Goal: Check status: Check status

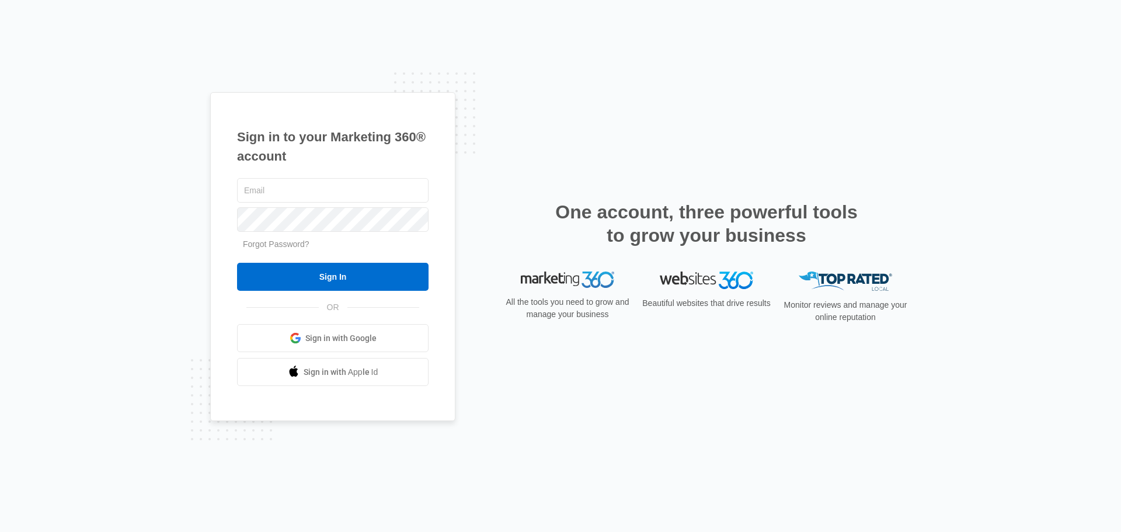
type input "[PERSON_NAME][EMAIL_ADDRESS][DOMAIN_NAME]"
click at [336, 272] on input "Sign In" at bounding box center [333, 277] width 192 height 28
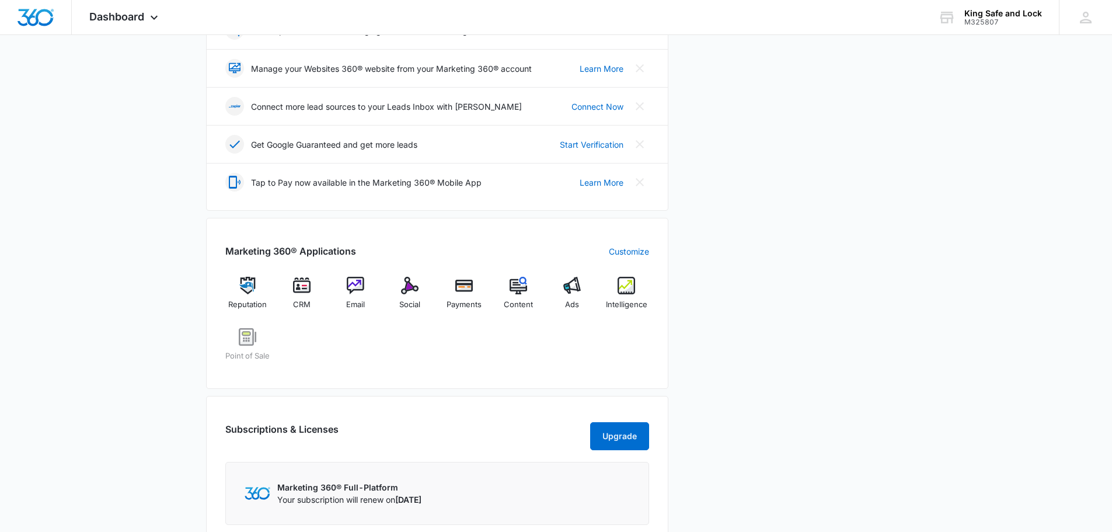
scroll to position [292, 0]
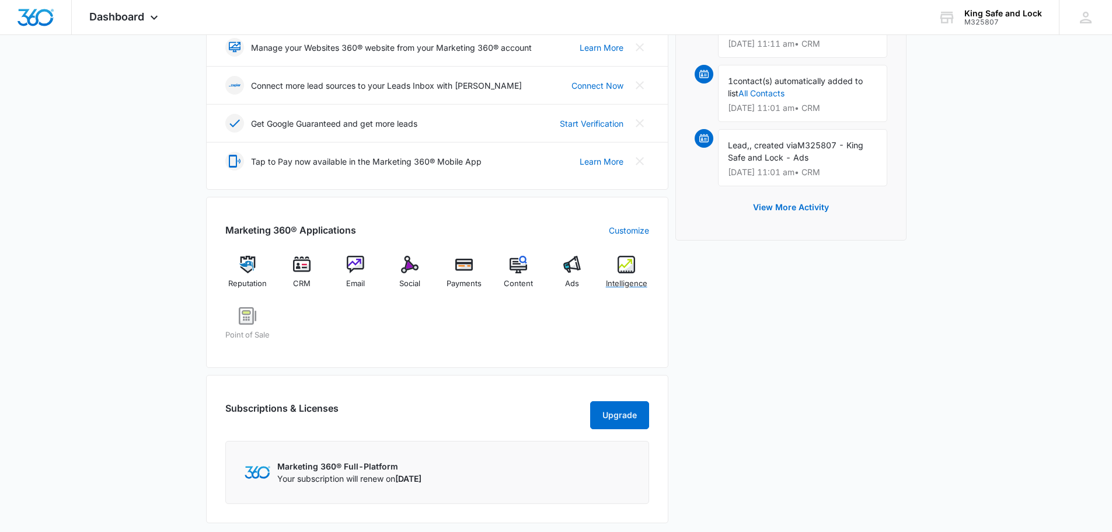
click at [626, 266] on img at bounding box center [627, 265] width 18 height 18
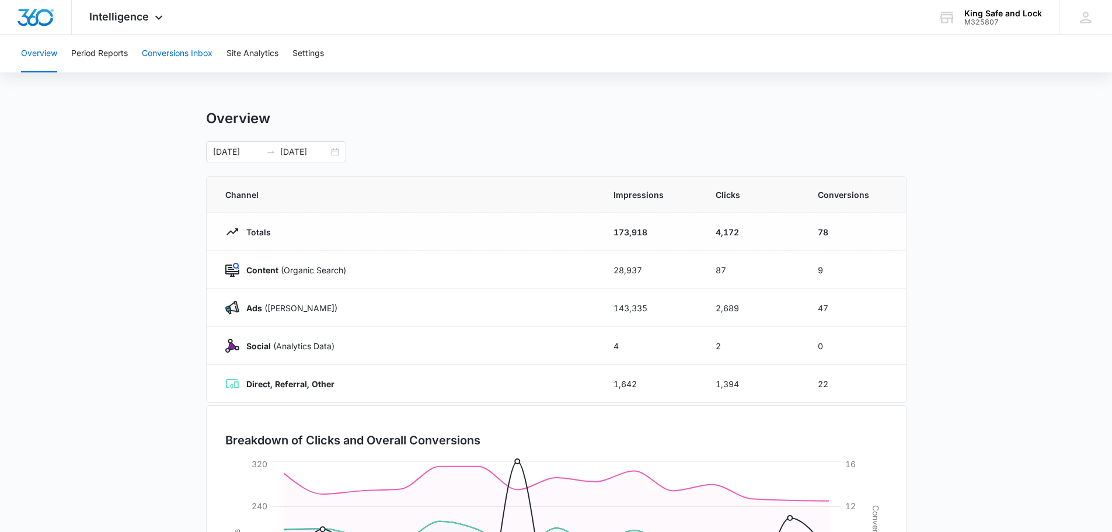
click at [192, 54] on button "Conversions Inbox" at bounding box center [177, 53] width 71 height 37
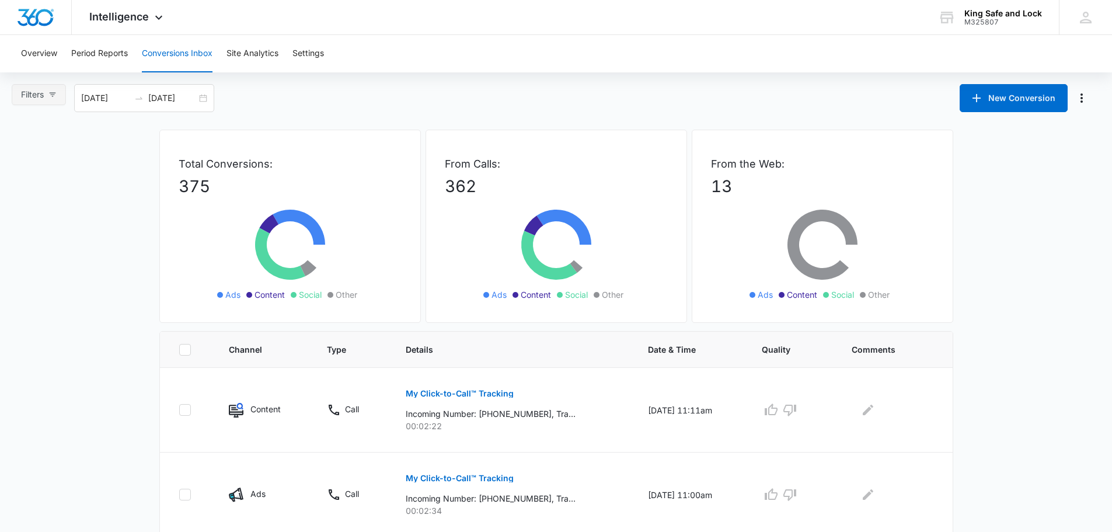
click at [56, 92] on icon "button" at bounding box center [52, 94] width 8 height 8
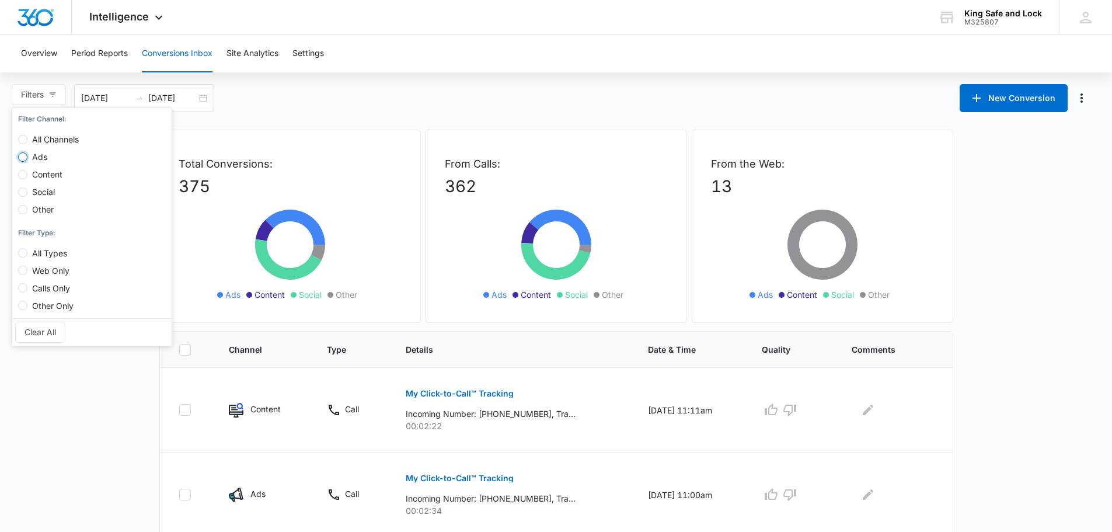
click at [23, 153] on input "Ads" at bounding box center [22, 156] width 9 height 9
radio input "true"
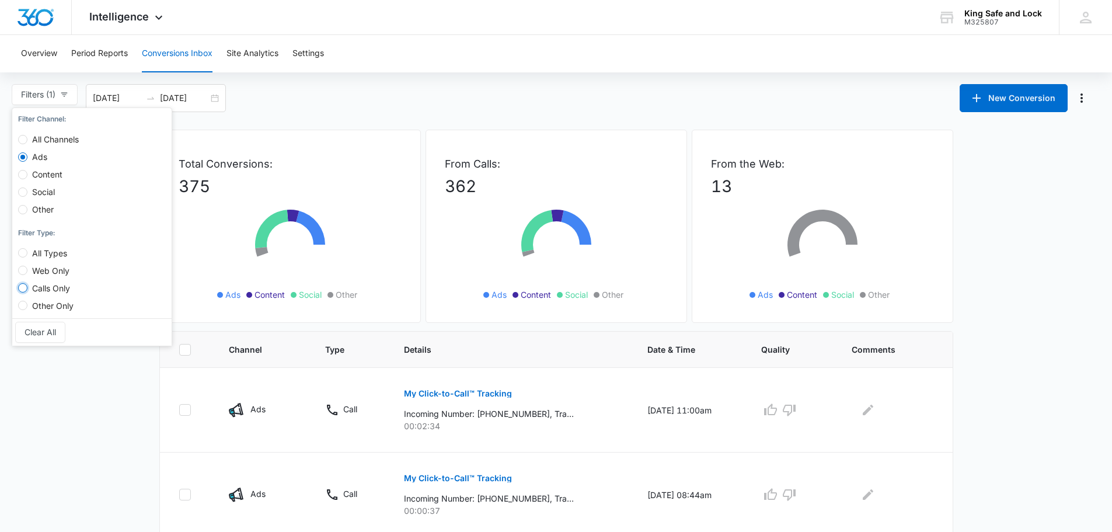
drag, startPoint x: 23, startPoint y: 290, endPoint x: 30, endPoint y: 285, distance: 8.3
click at [29, 285] on label "Calls Only" at bounding box center [48, 283] width 60 height 18
click at [27, 285] on input "Calls Only" at bounding box center [22, 287] width 9 height 9
radio input "true"
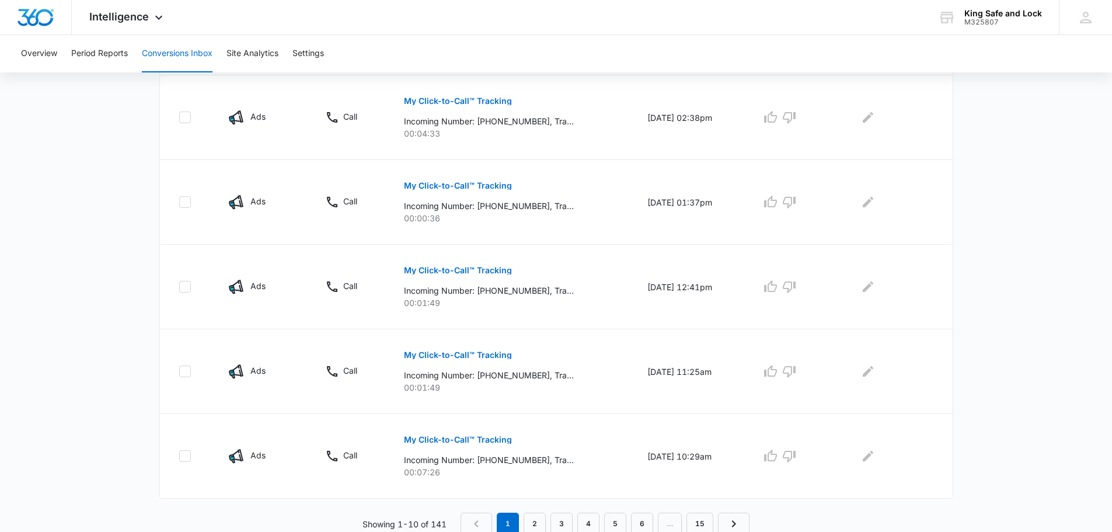
scroll to position [719, 0]
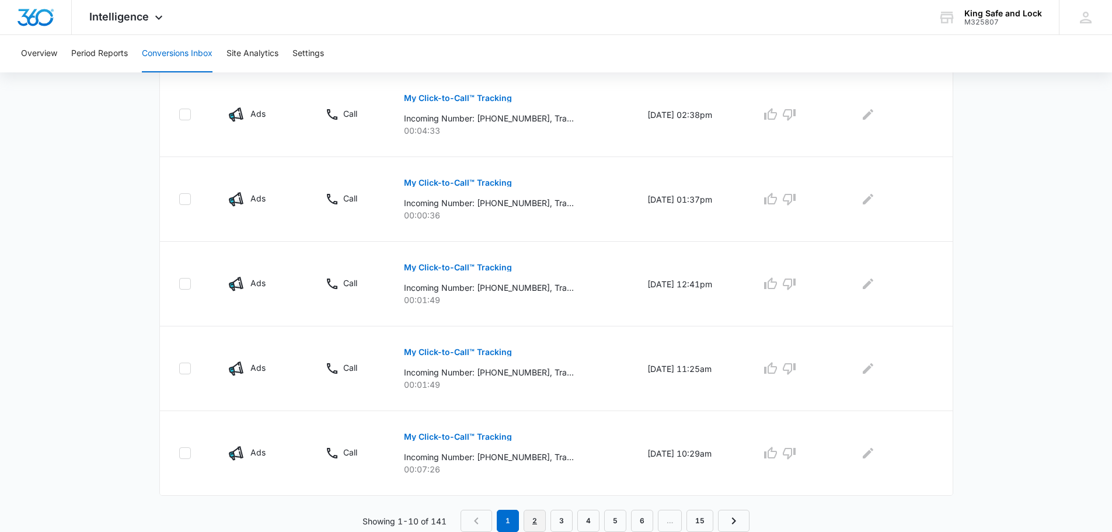
click at [537, 516] on link "2" at bounding box center [535, 521] width 22 height 22
click at [566, 518] on link "3" at bounding box center [565, 521] width 22 height 22
click at [468, 437] on p "My Click-to-Call™ Tracking" at bounding box center [458, 437] width 108 height 8
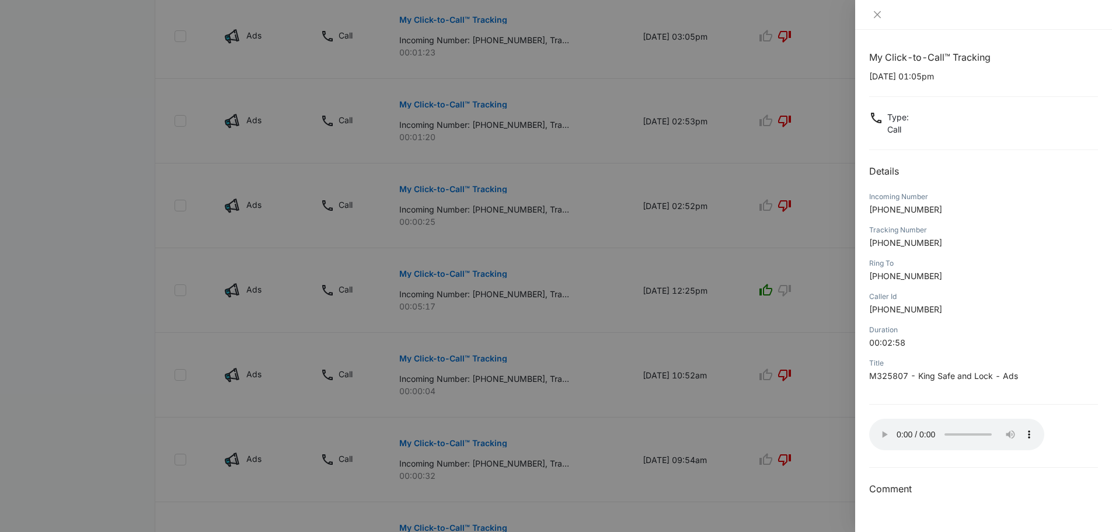
scroll to position [368, 0]
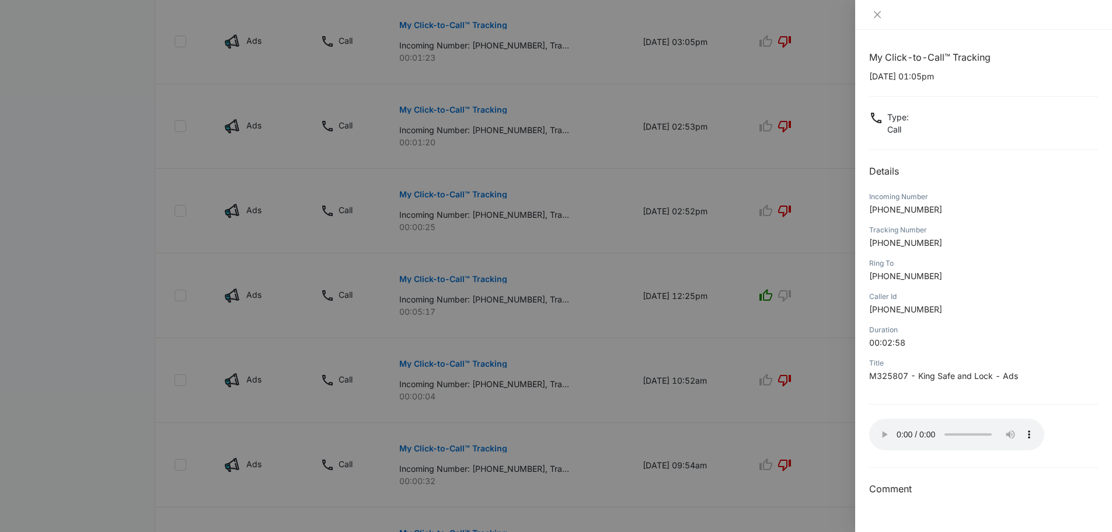
click at [533, 270] on div at bounding box center [556, 266] width 1112 height 532
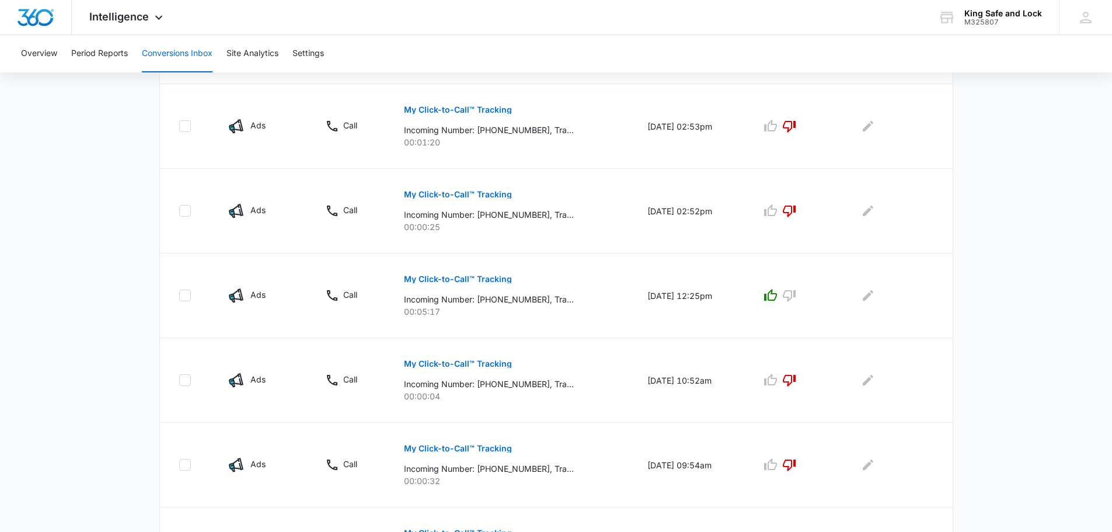
click at [455, 277] on p "My Click-to-Call™ Tracking" at bounding box center [458, 279] width 108 height 8
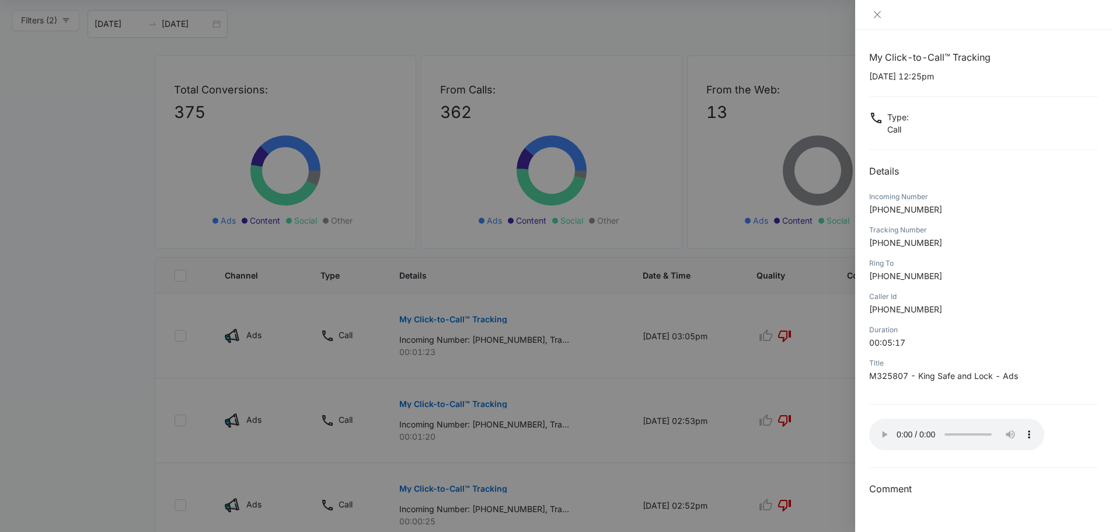
scroll to position [62, 0]
